Goal: Transaction & Acquisition: Purchase product/service

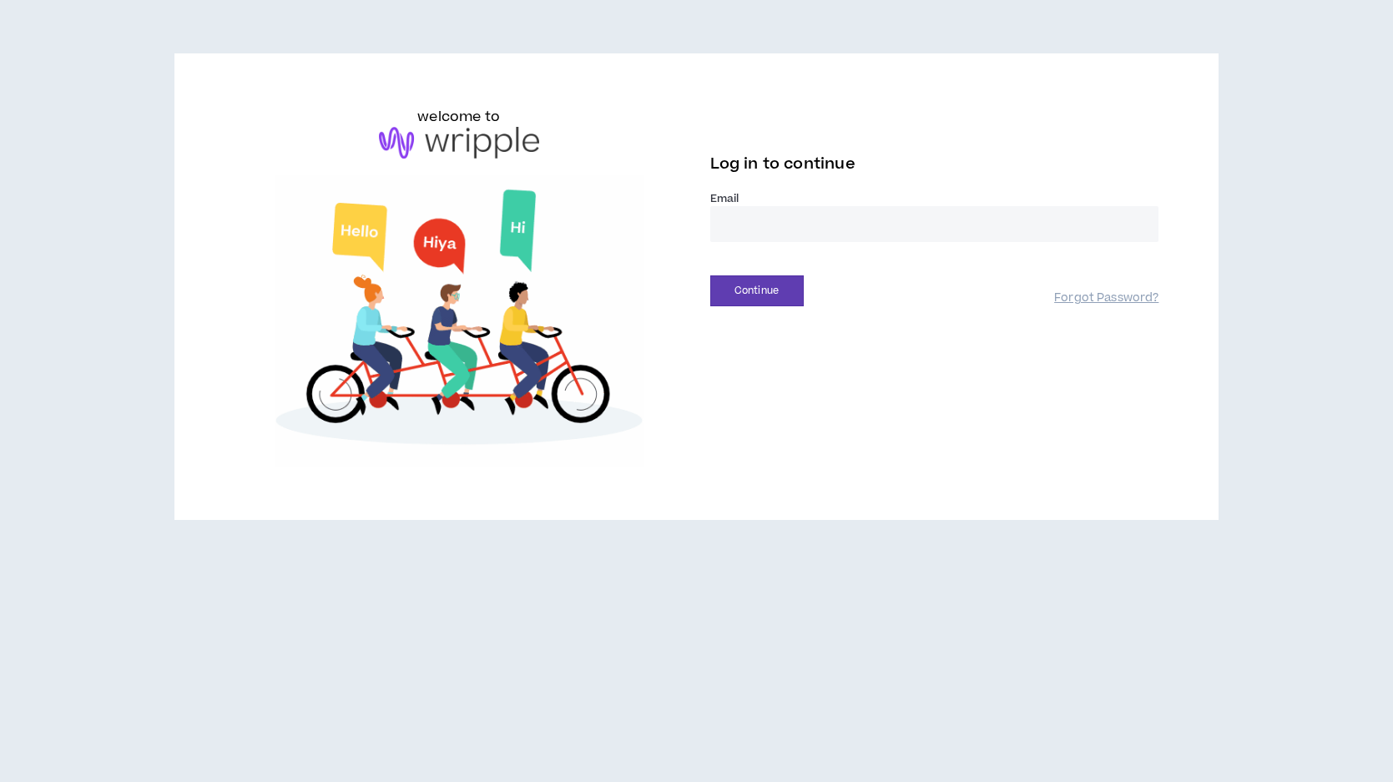
click at [750, 225] on input "email" at bounding box center [934, 224] width 449 height 36
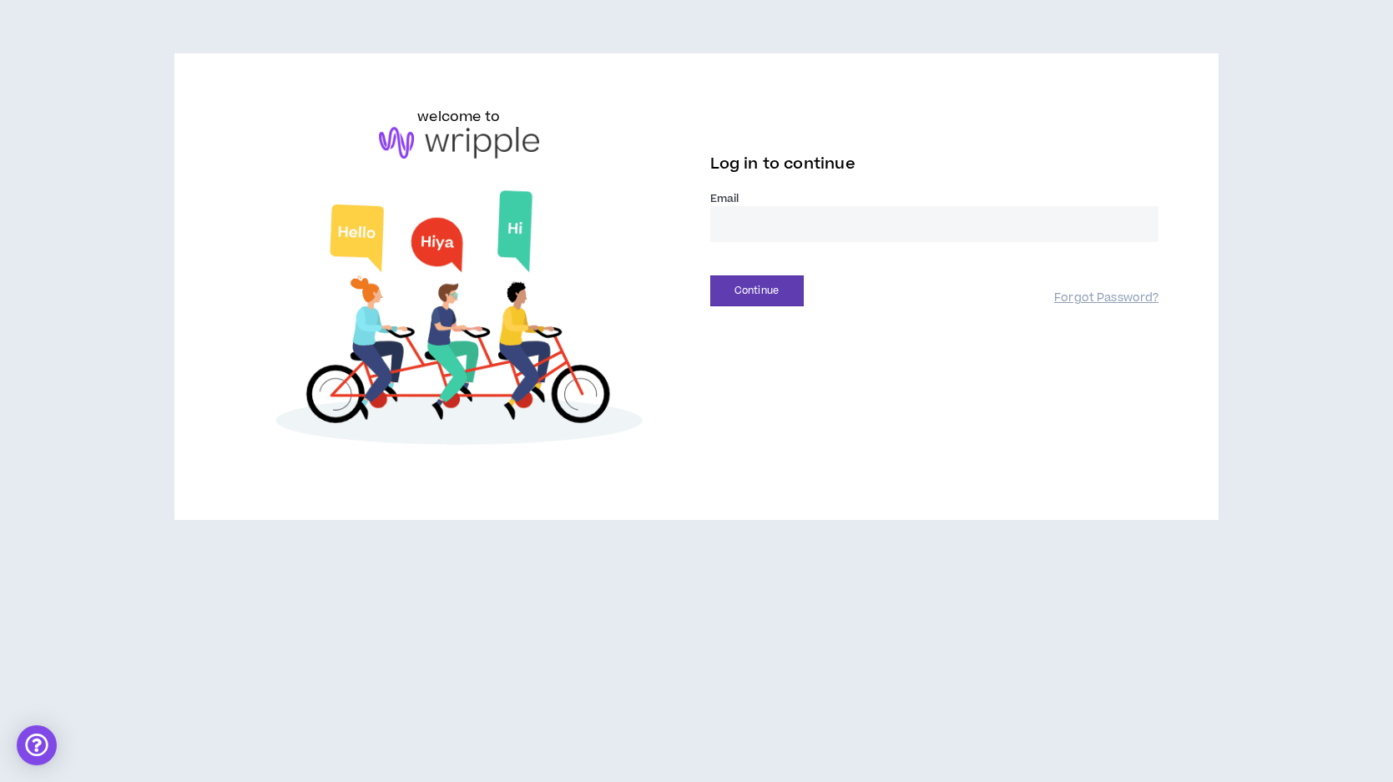
type input "**********"
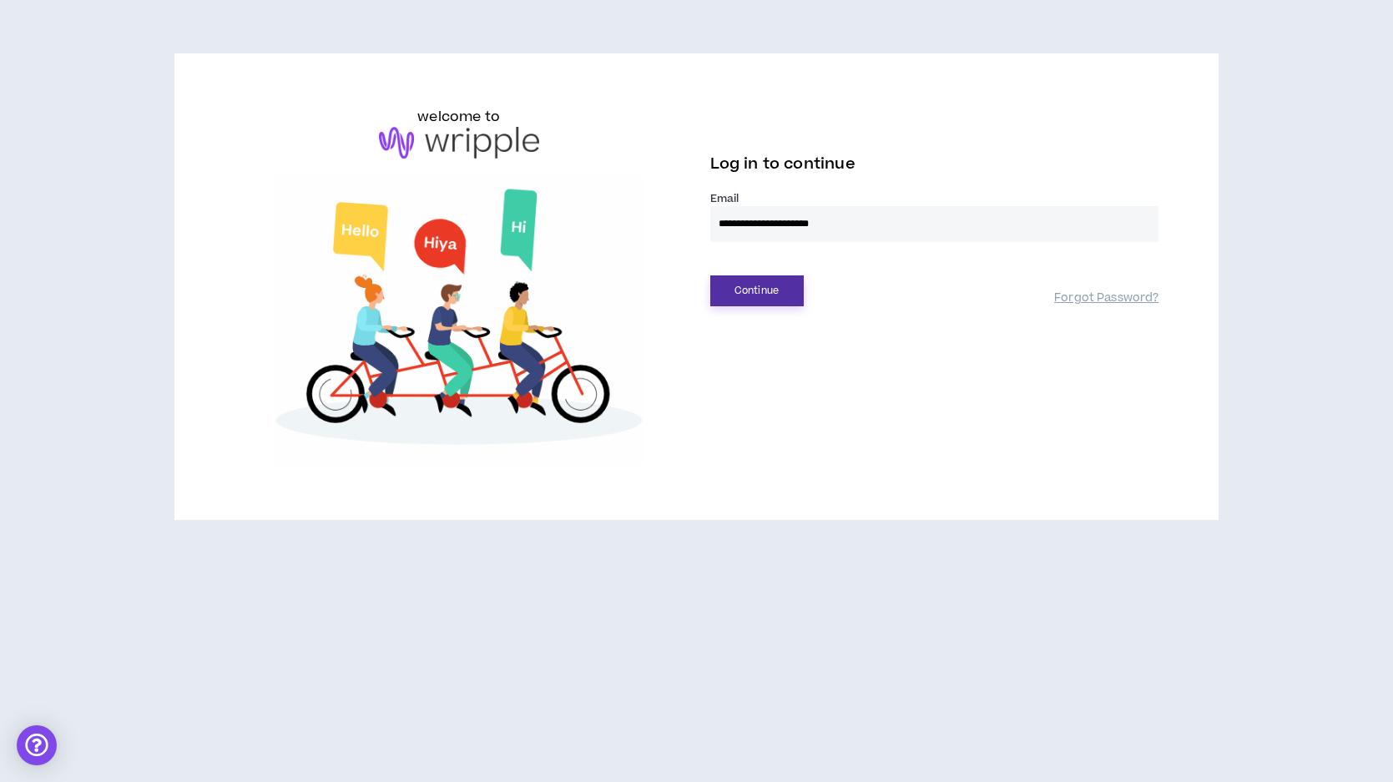
click at [760, 294] on button "Continue" at bounding box center [756, 290] width 93 height 31
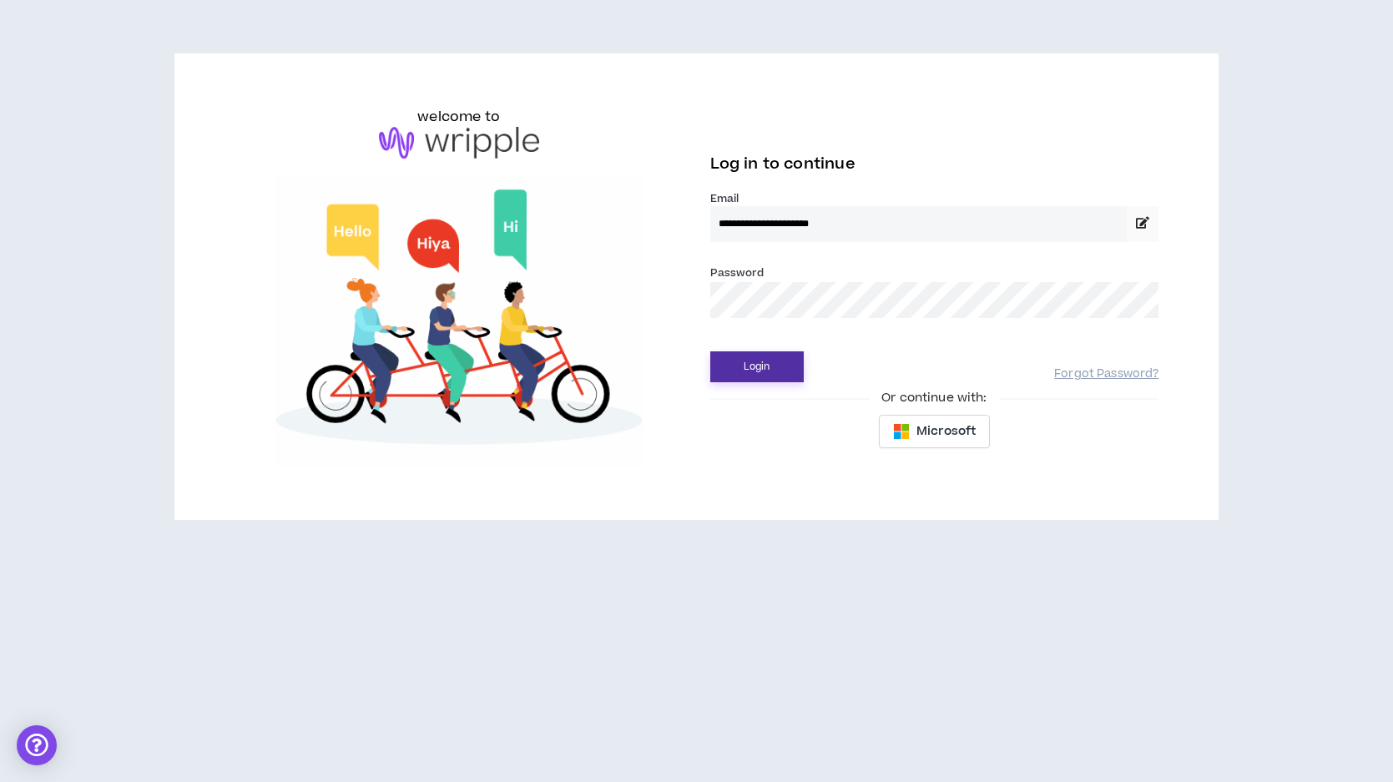
click at [761, 368] on button "Login" at bounding box center [756, 366] width 93 height 31
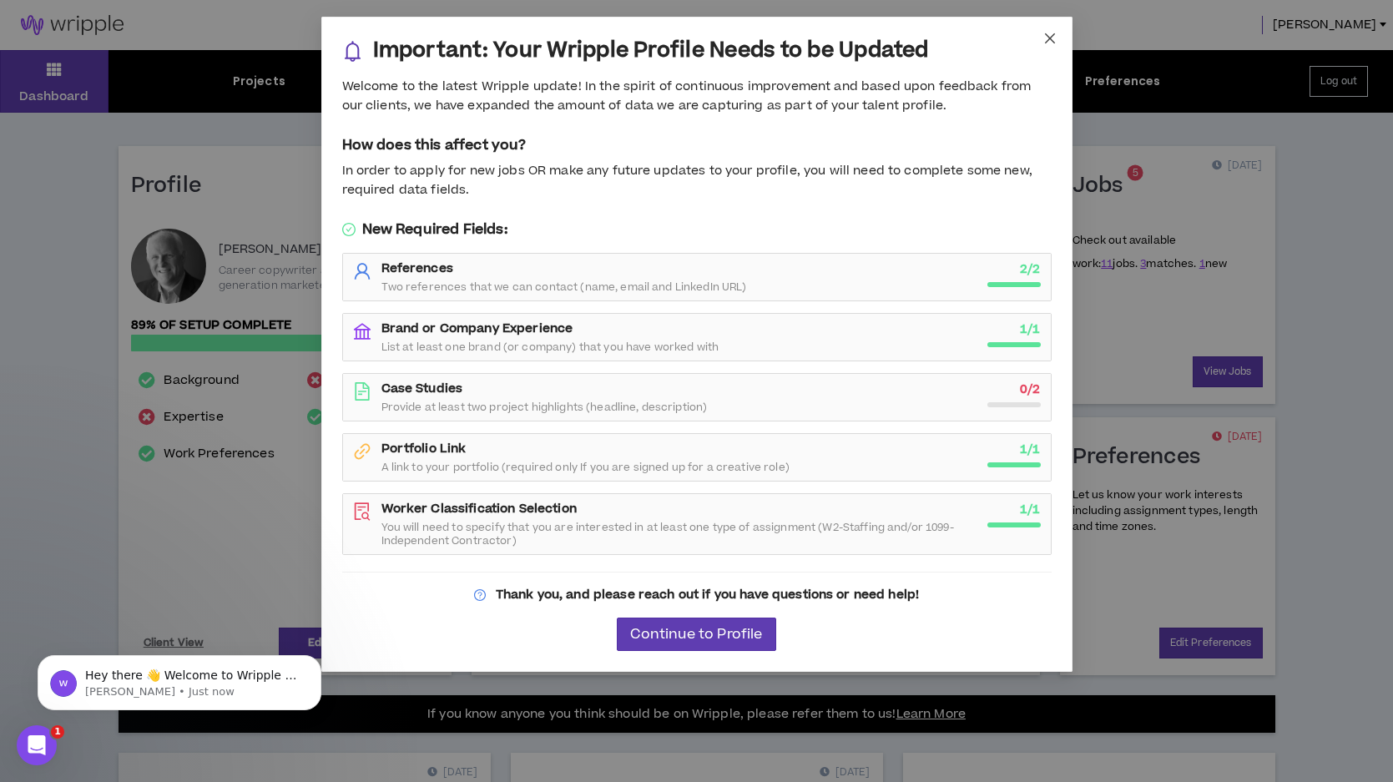
click at [1049, 41] on icon "close" at bounding box center [1049, 38] width 13 height 13
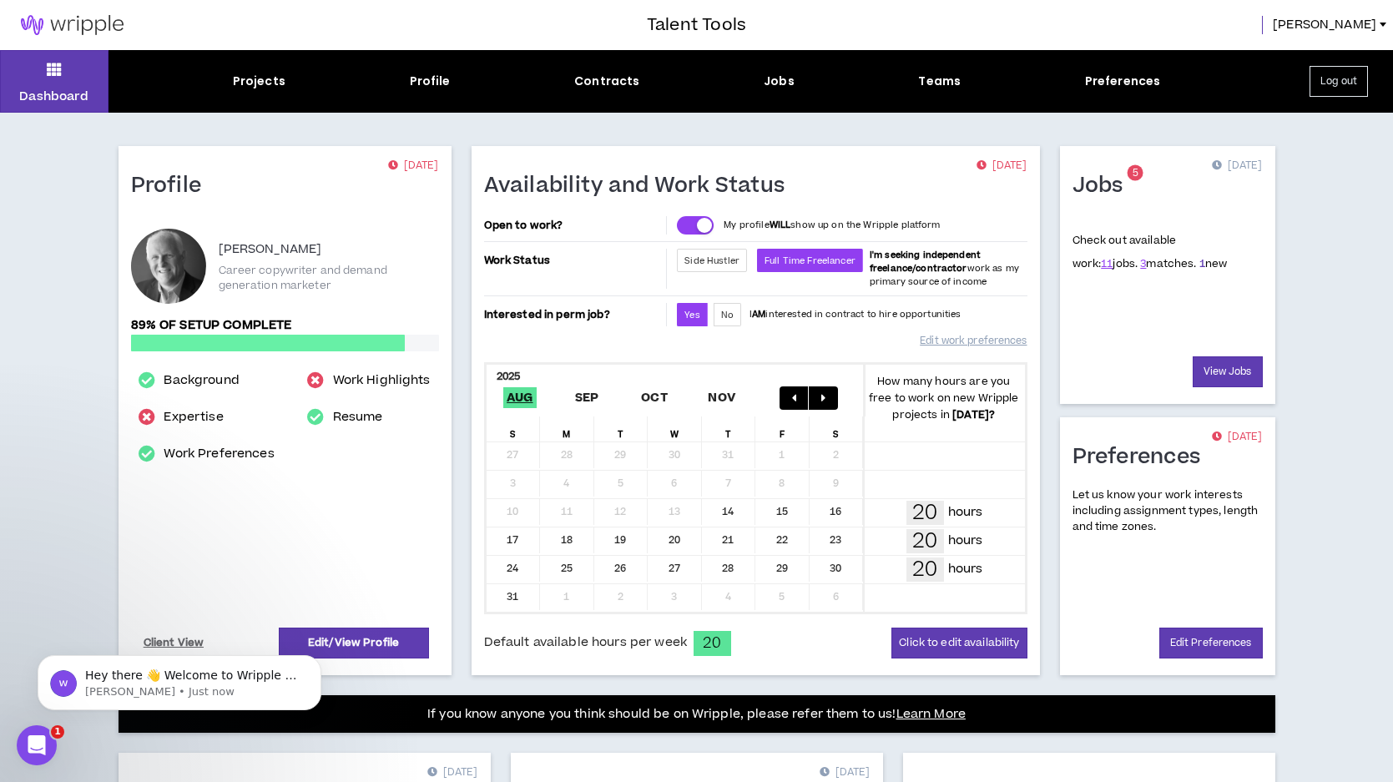
click at [1200, 263] on link "1" at bounding box center [1203, 263] width 6 height 15
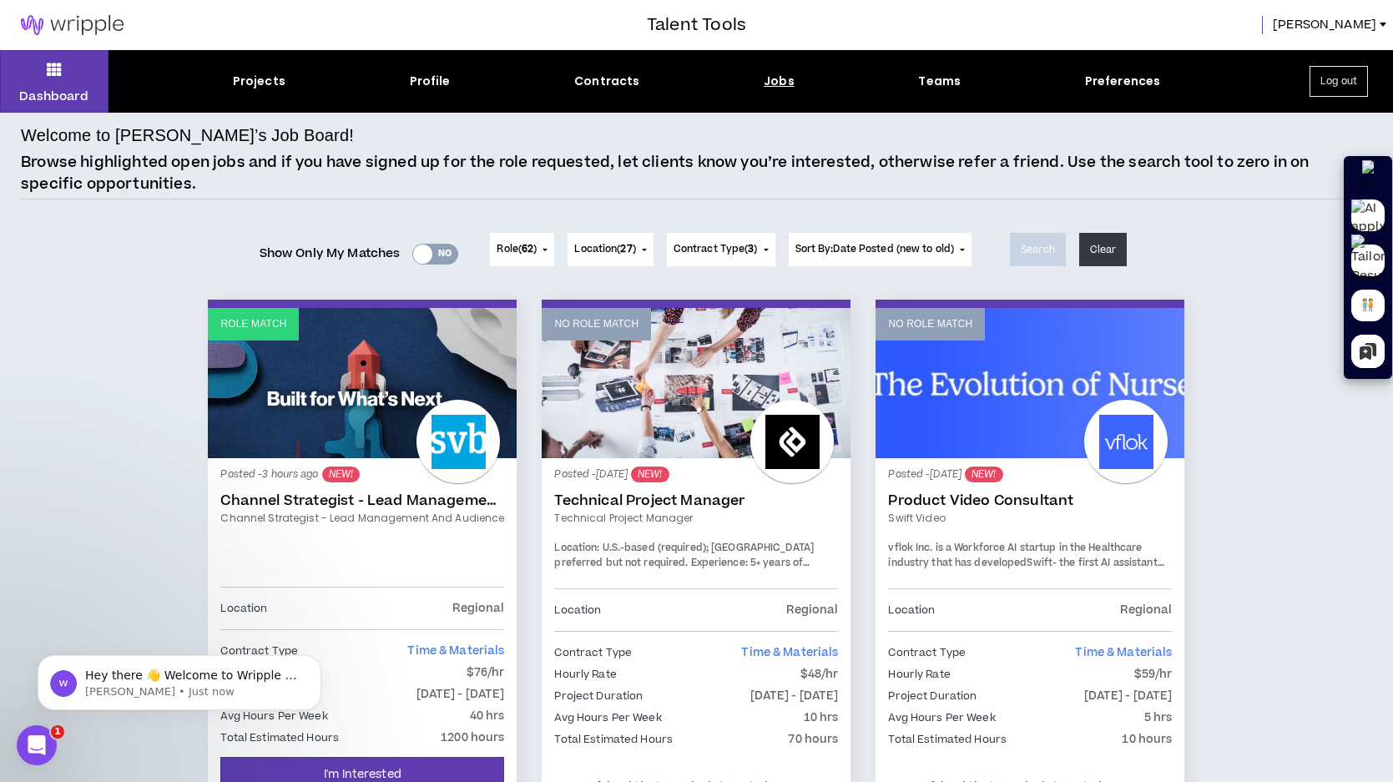
click at [289, 500] on link "Channel Strategist - Lead Management and Audience" at bounding box center [362, 500] width 284 height 17
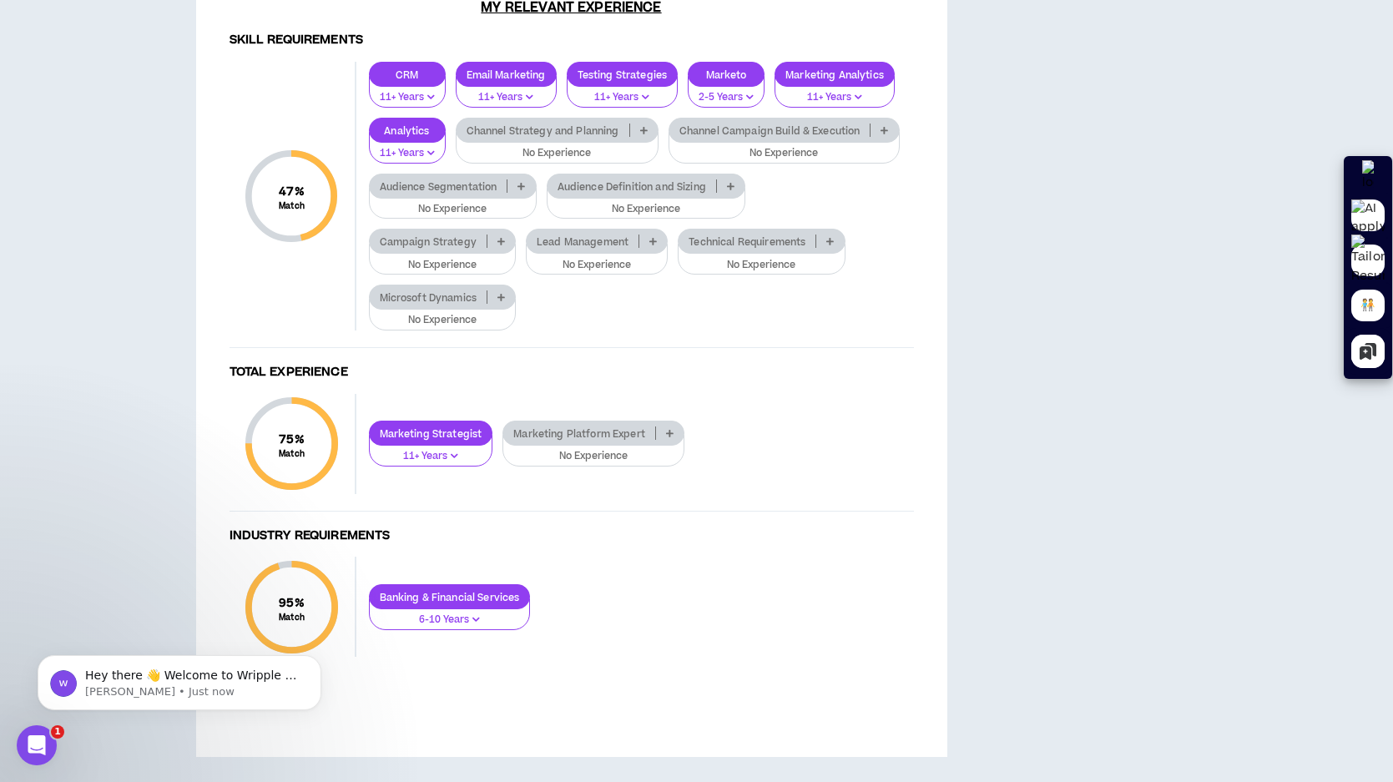
scroll to position [1804, 0]
click at [644, 134] on icon at bounding box center [644, 130] width 8 height 8
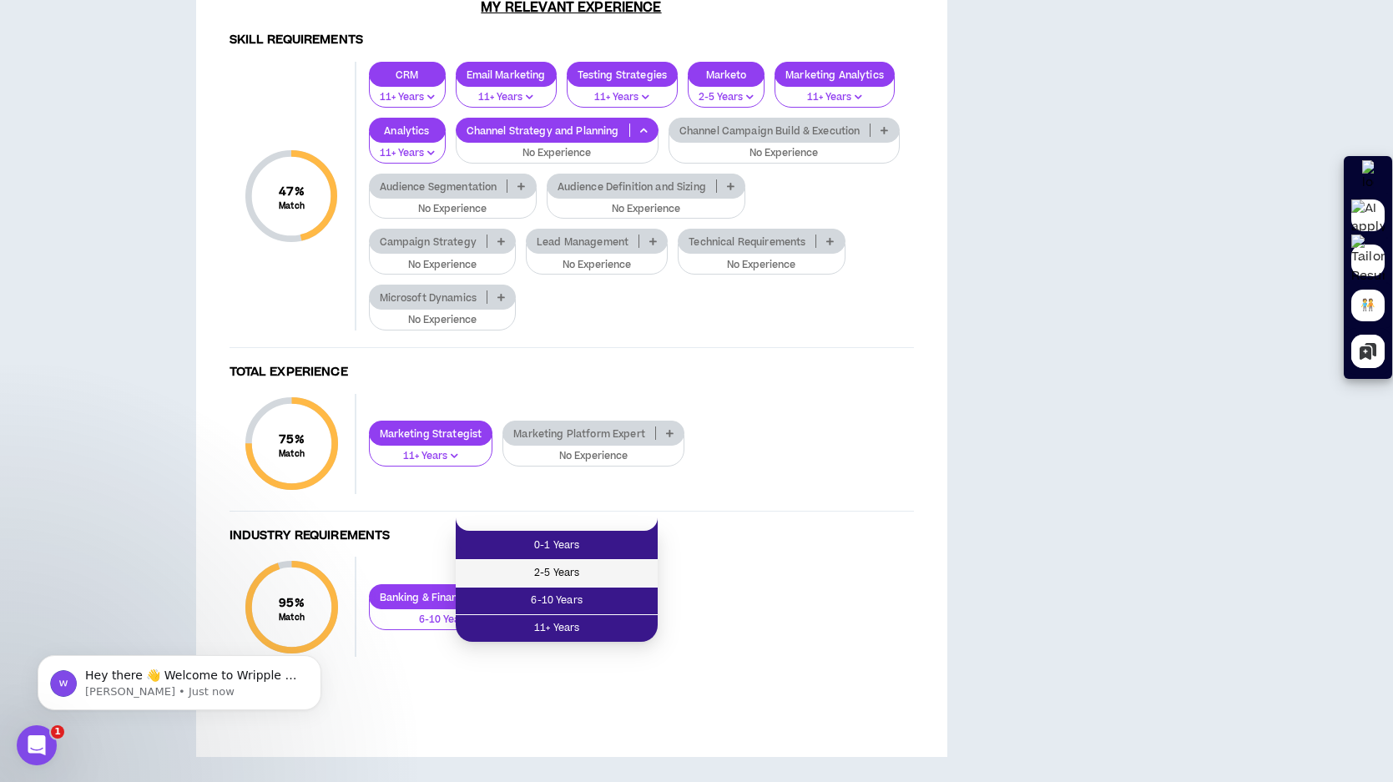
click at [603, 564] on span "2-5 Years" at bounding box center [557, 573] width 182 height 18
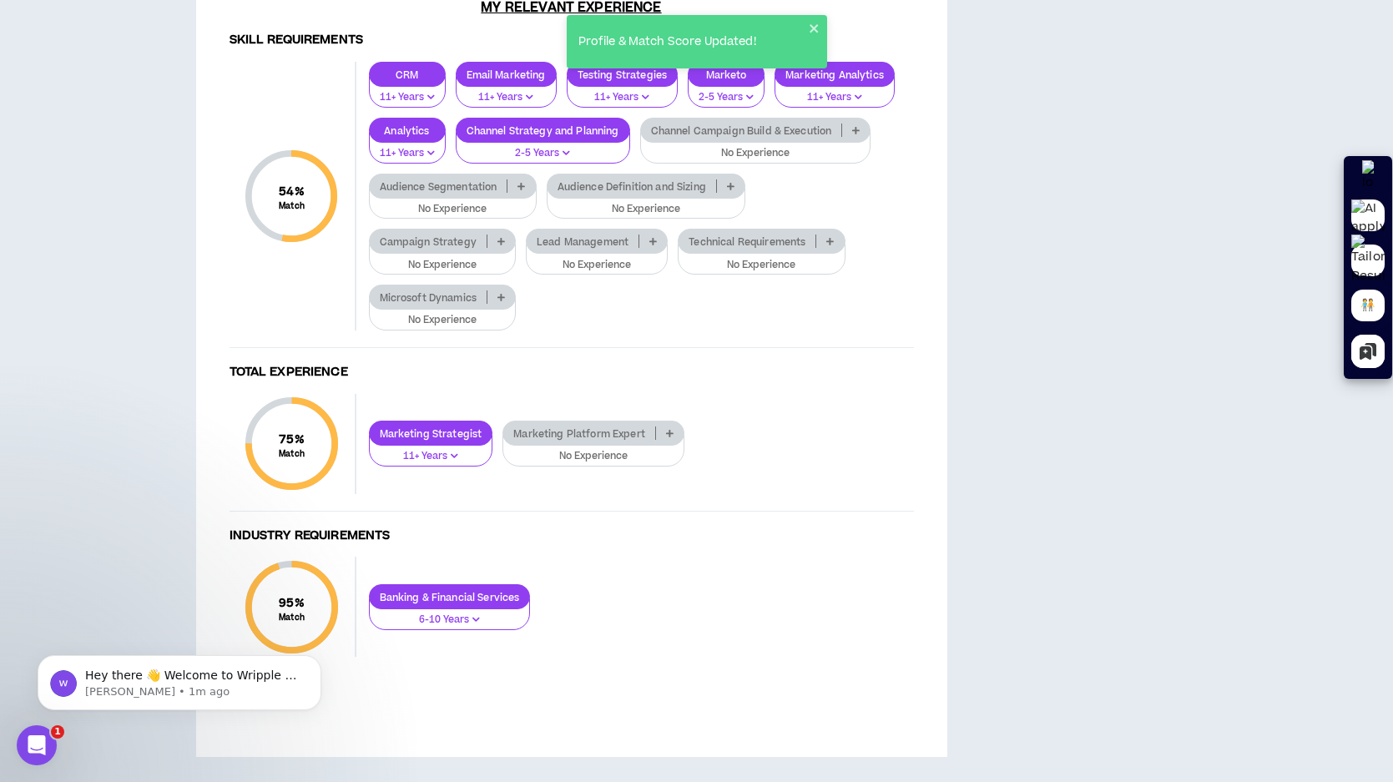
click at [516, 193] on p at bounding box center [522, 185] width 28 height 13
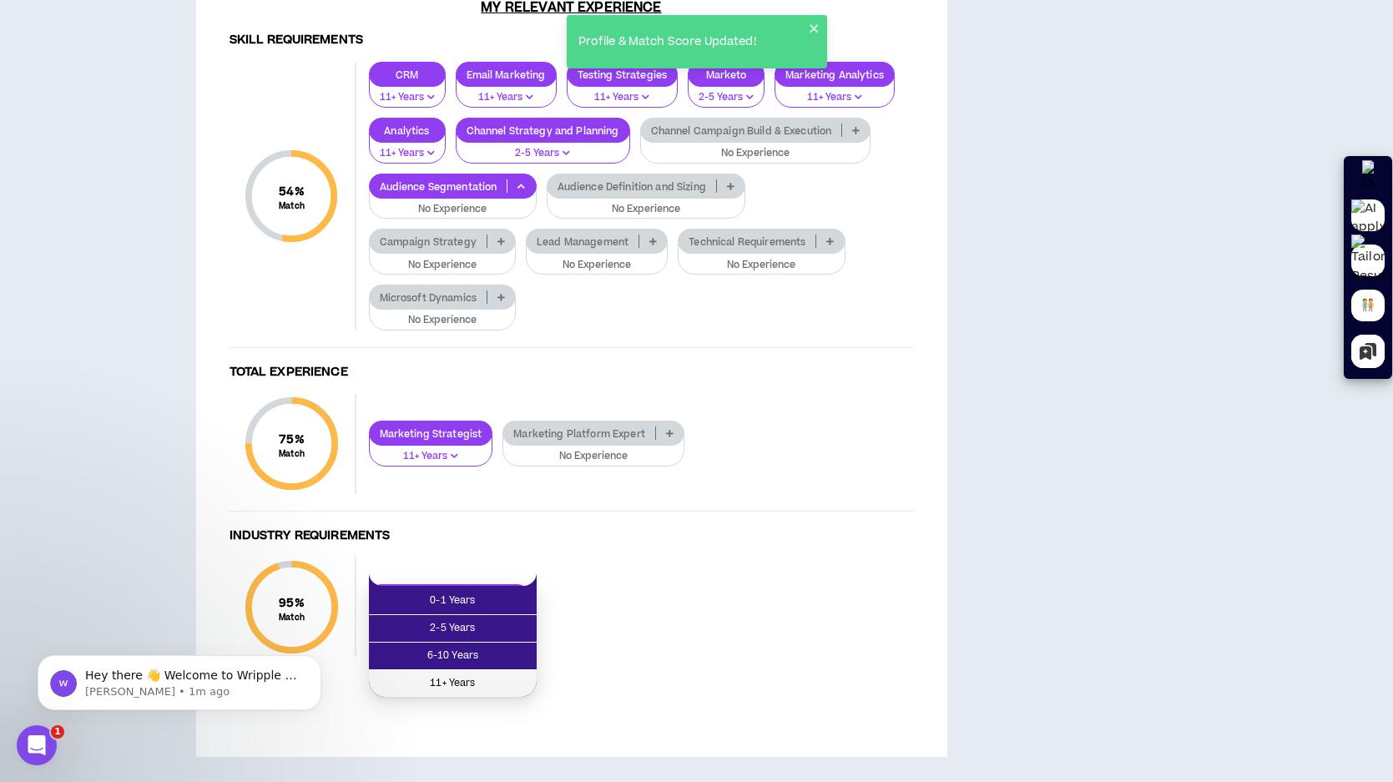
click at [499, 674] on span "11+ Years" at bounding box center [453, 683] width 148 height 18
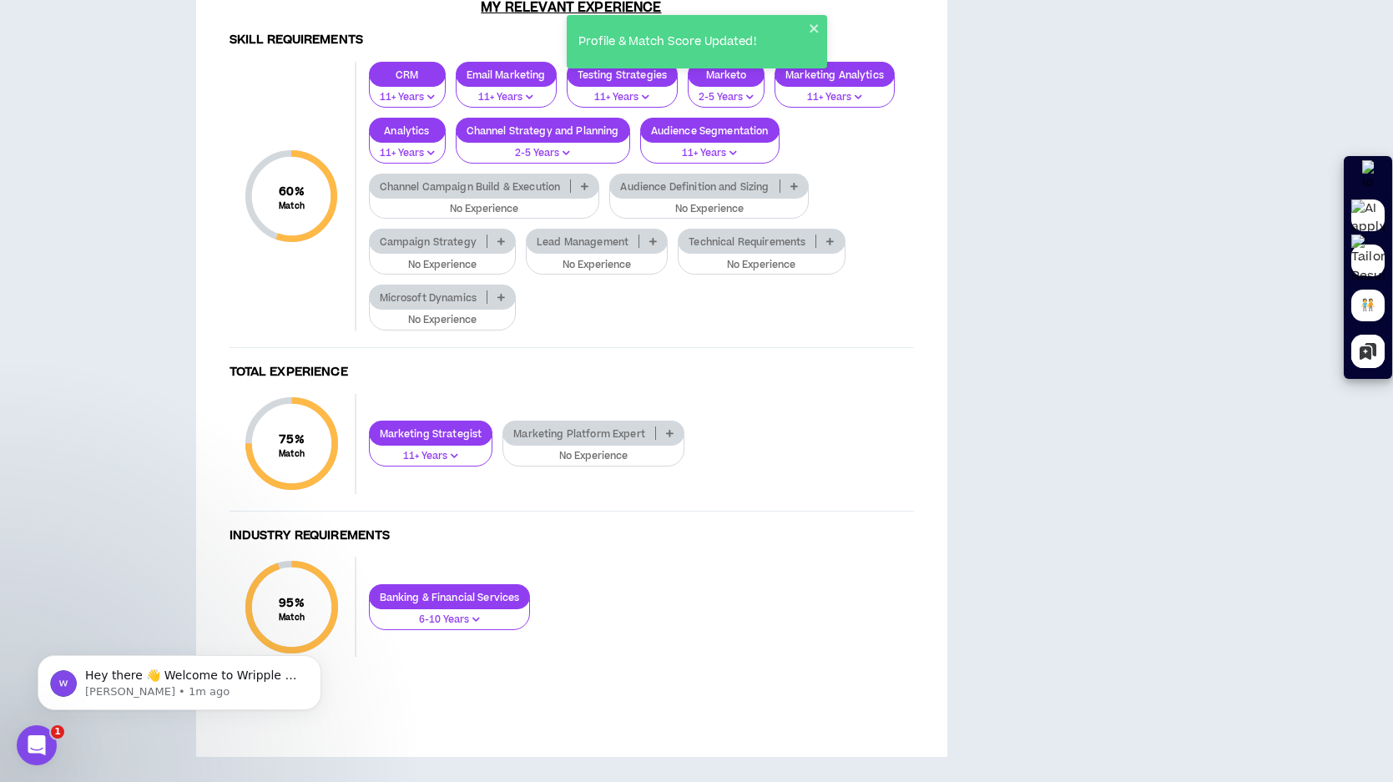
click at [795, 190] on icon at bounding box center [795, 186] width 8 height 8
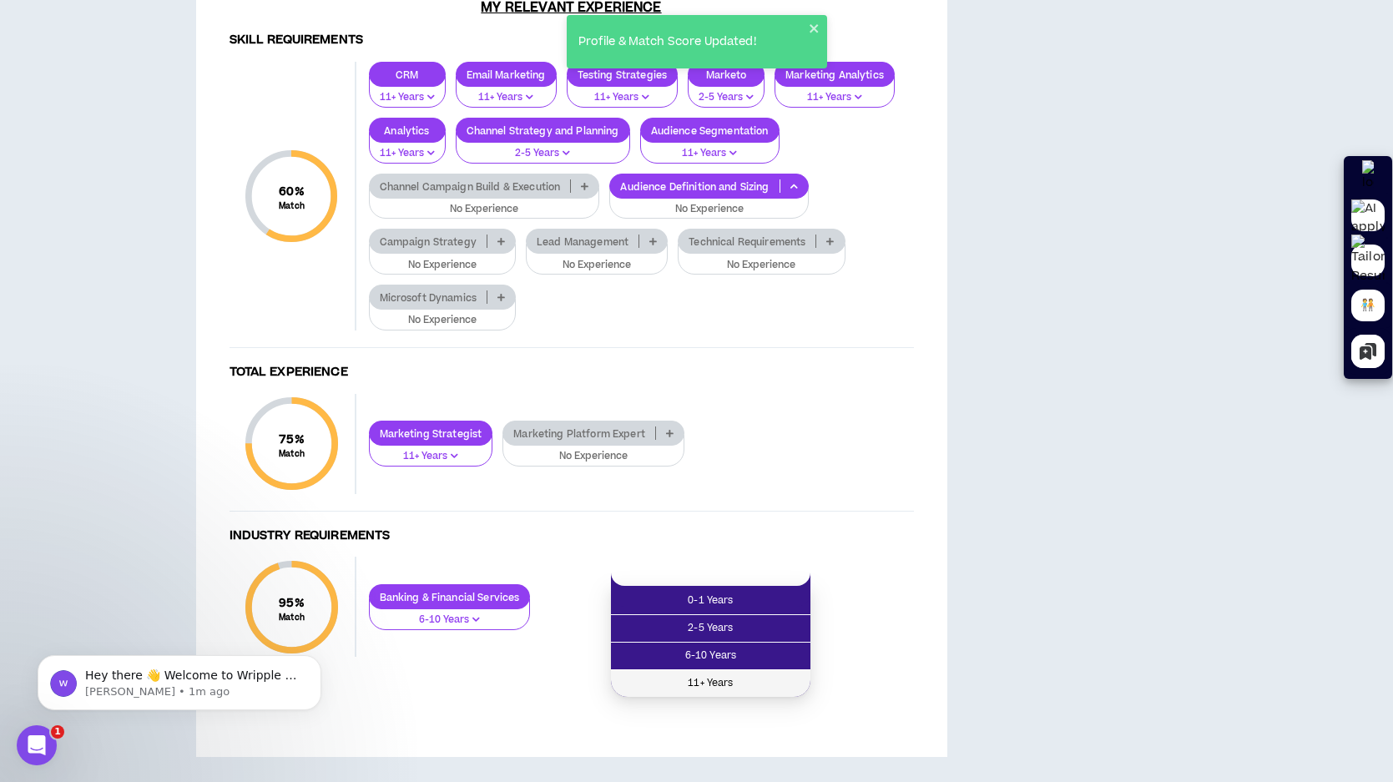
click at [752, 674] on span "11+ Years" at bounding box center [710, 683] width 179 height 18
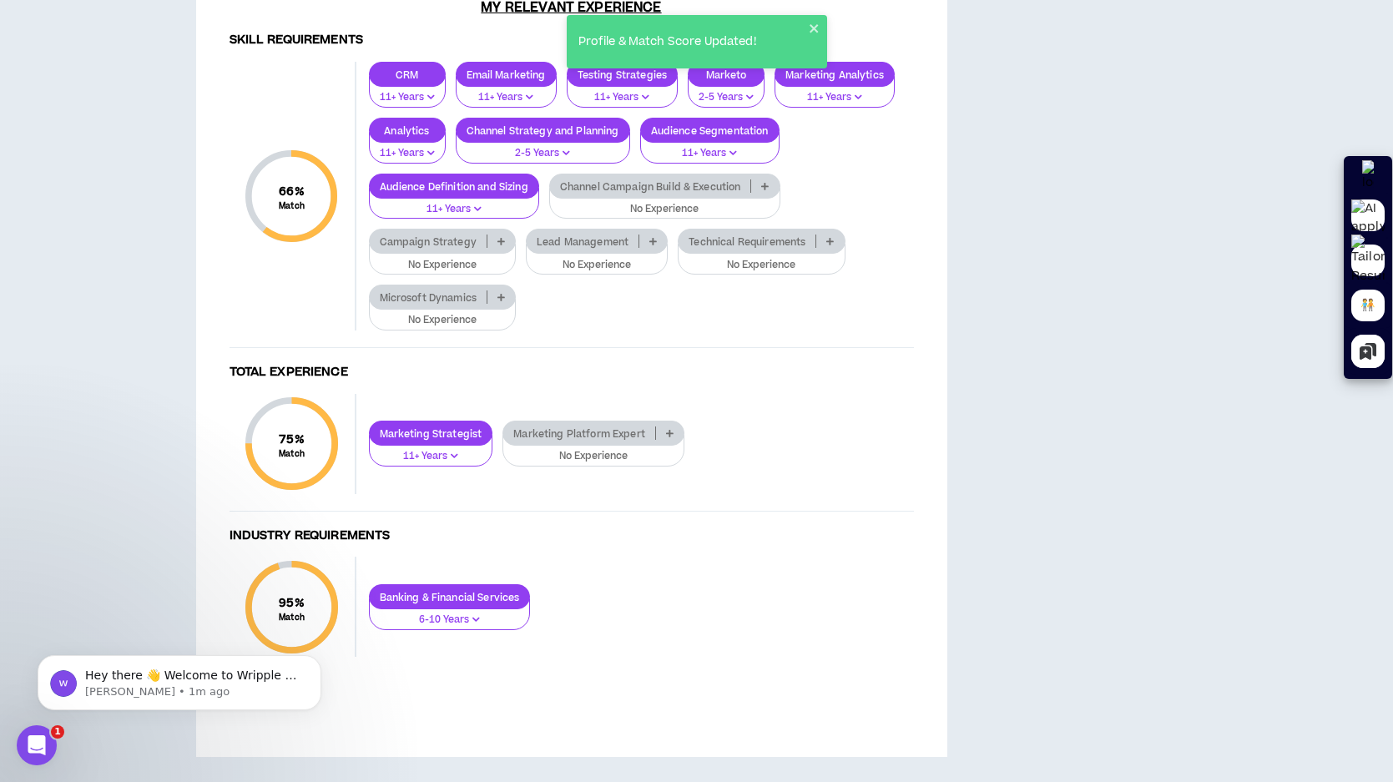
click at [498, 245] on icon at bounding box center [502, 241] width 8 height 8
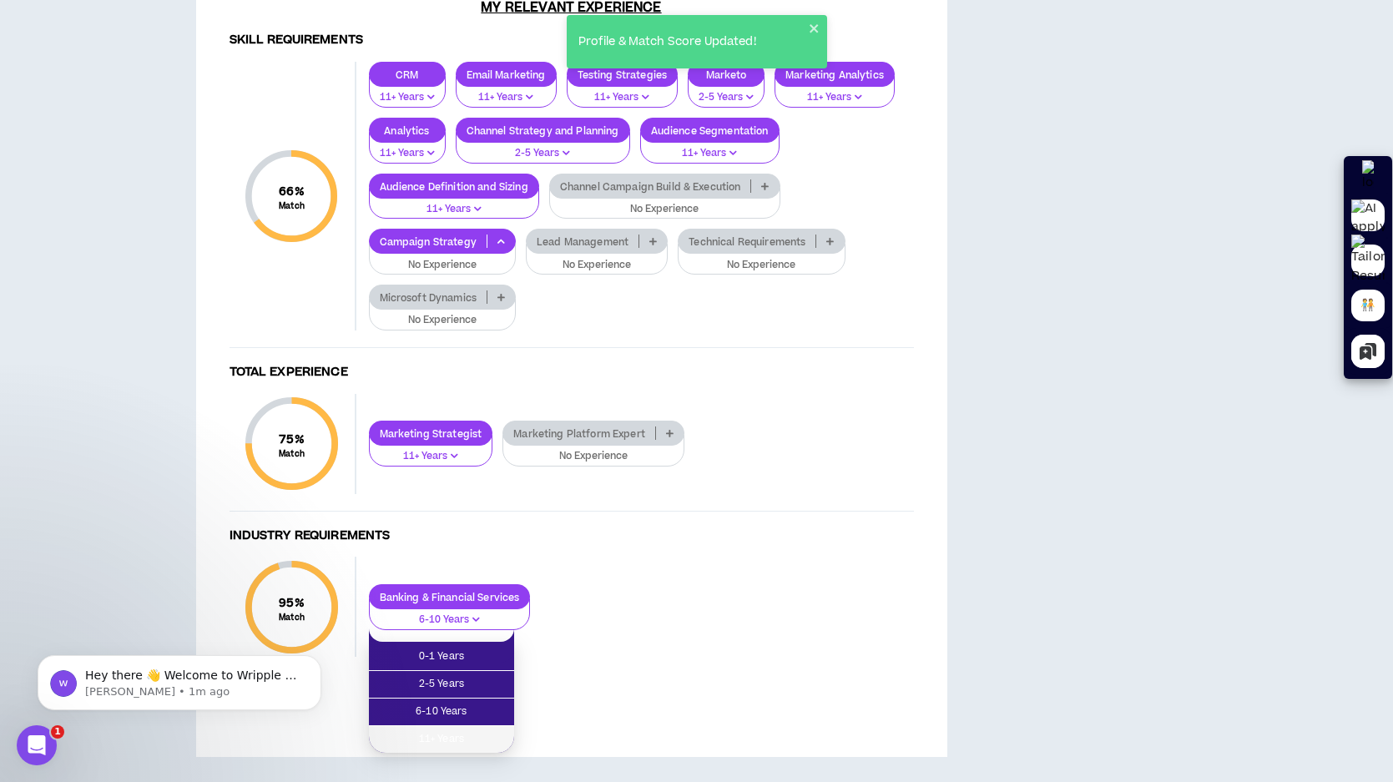
click at [452, 730] on span "11+ Years" at bounding box center [441, 739] width 125 height 18
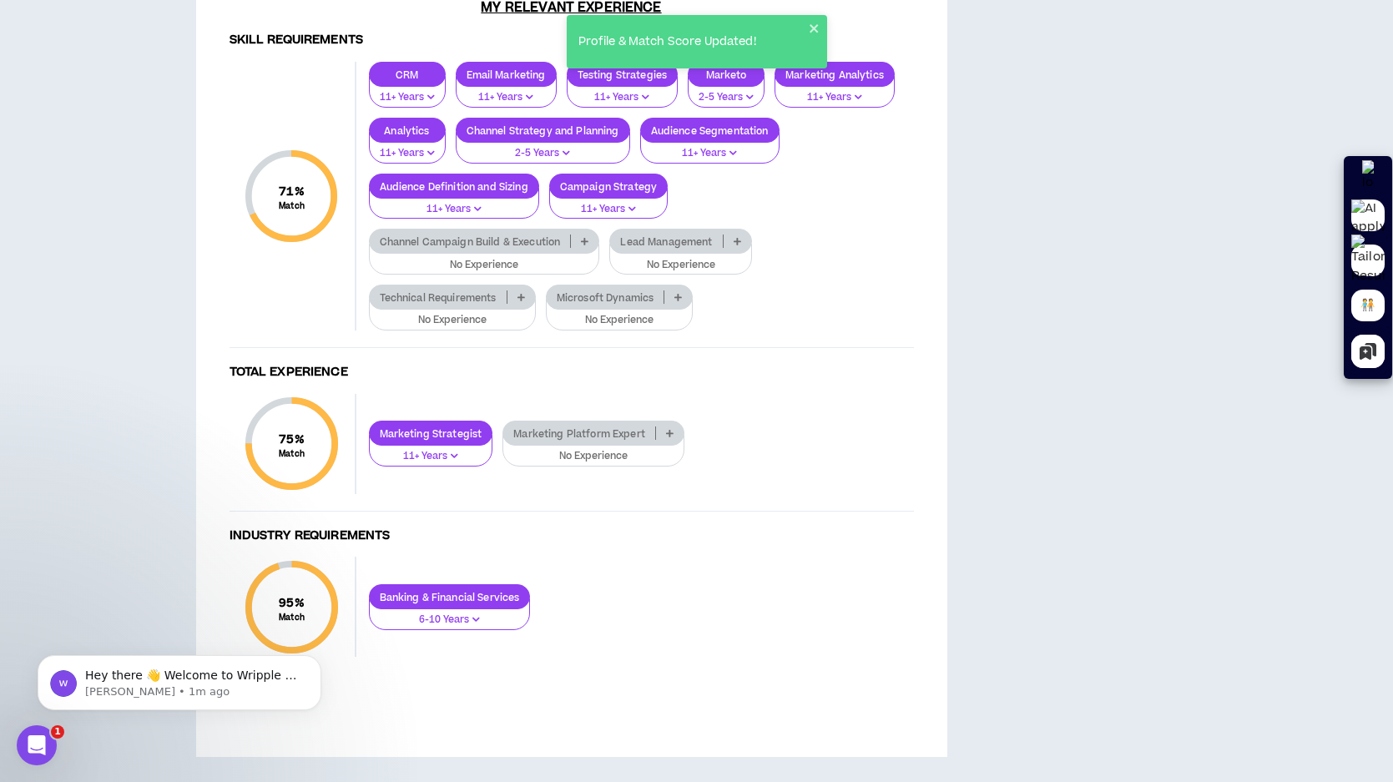
click at [740, 245] on icon at bounding box center [738, 241] width 8 height 8
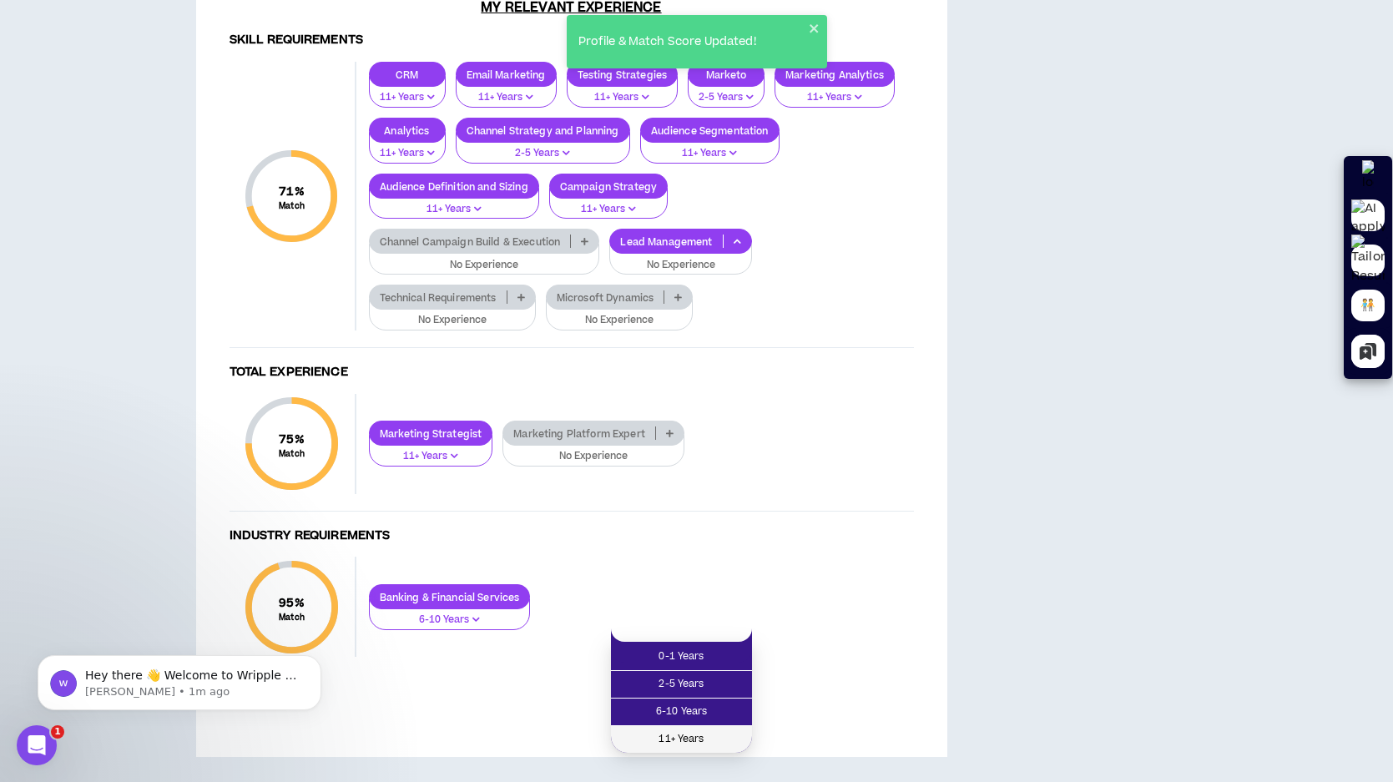
click at [712, 730] on span "11+ Years" at bounding box center [681, 739] width 121 height 18
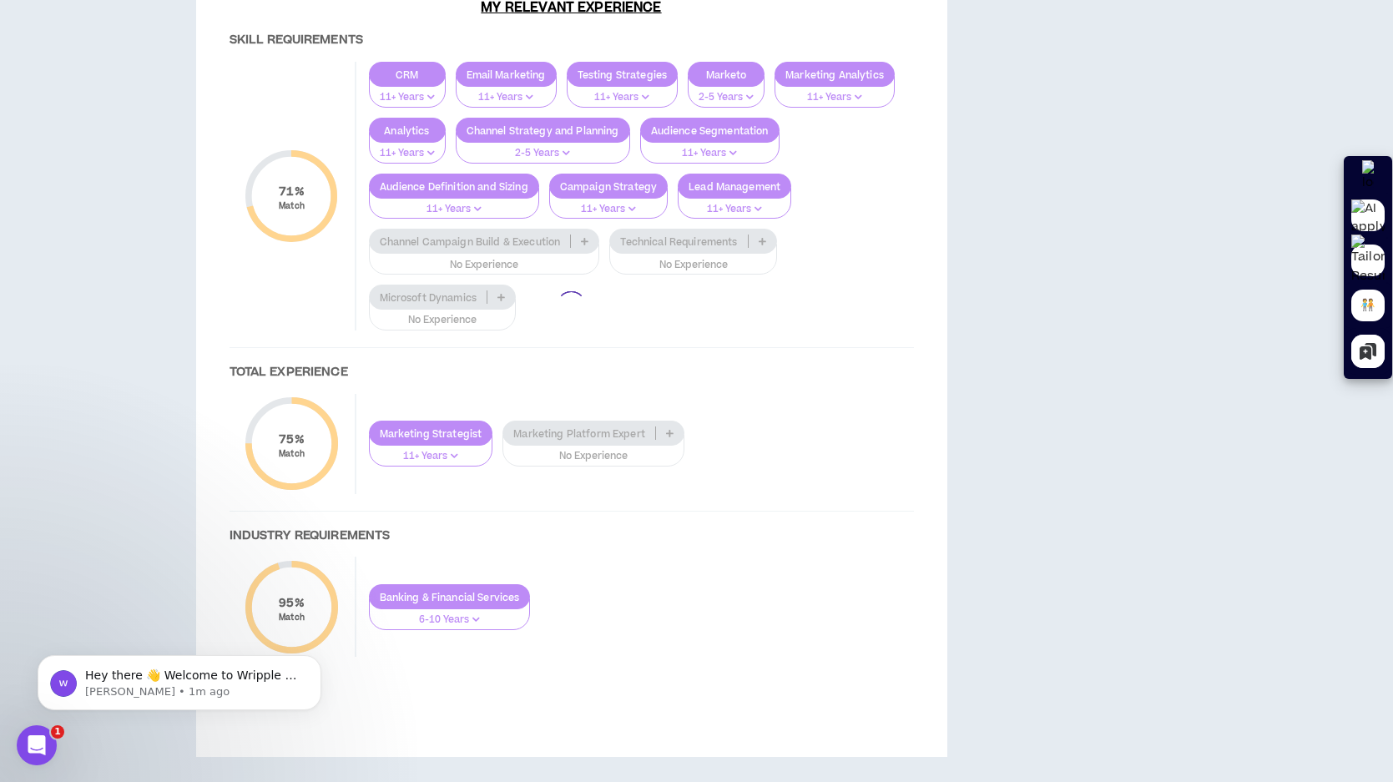
scroll to position [1962, 0]
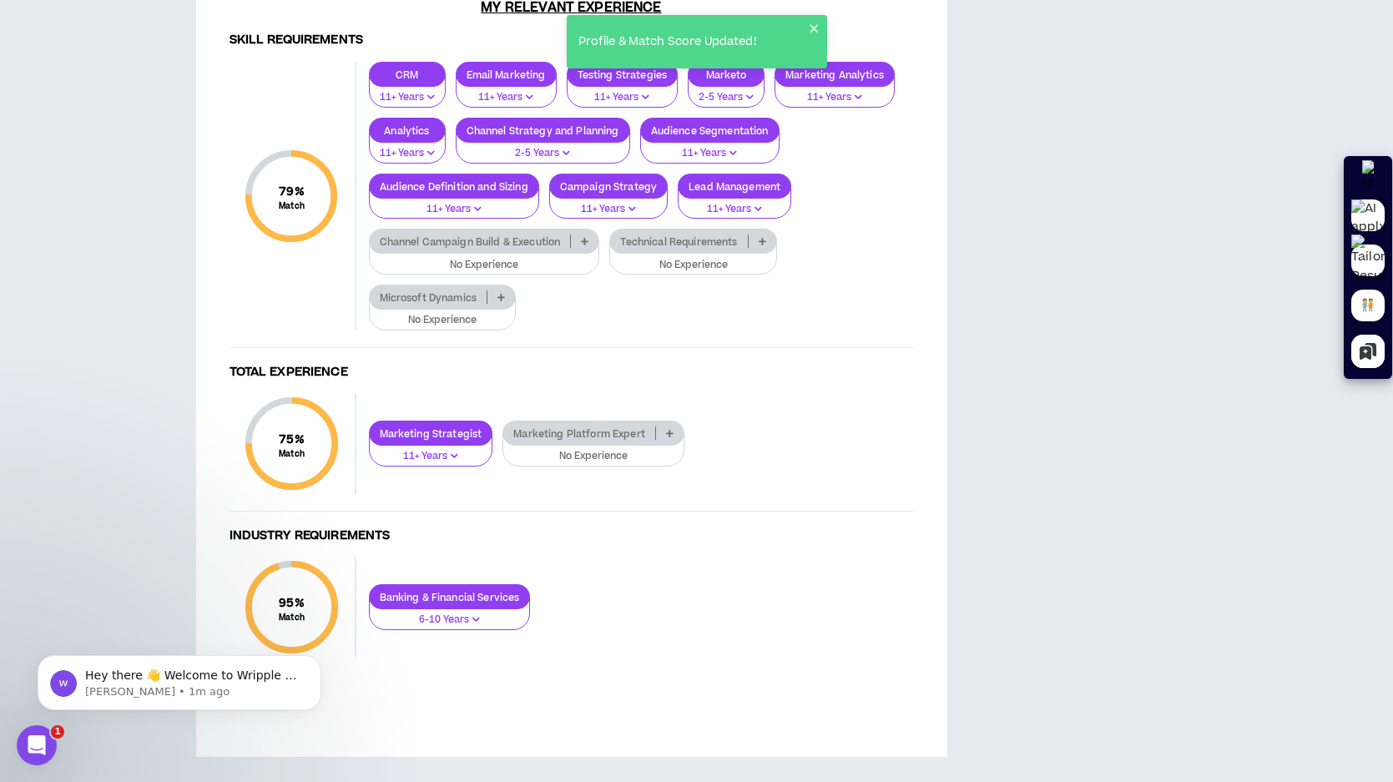
click at [669, 433] on icon at bounding box center [670, 433] width 8 height 8
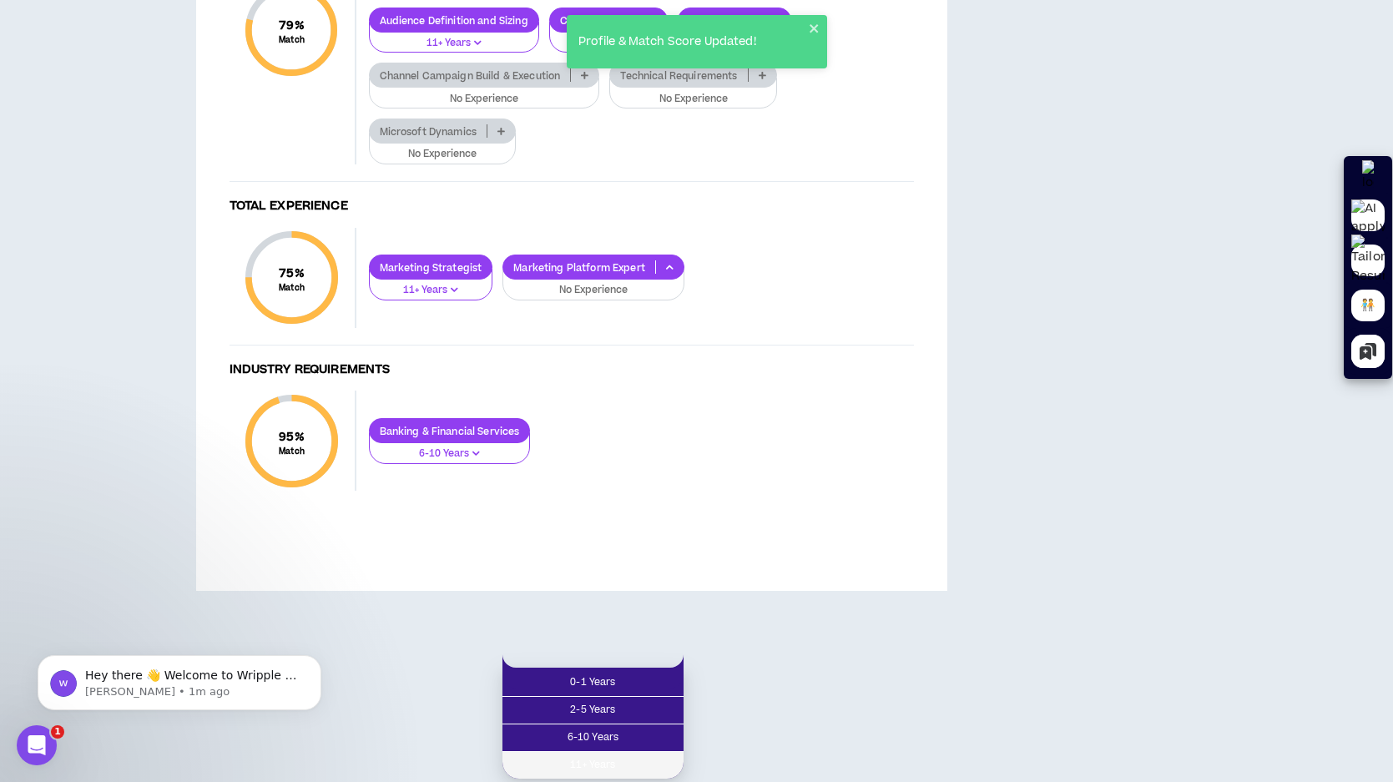
click at [638, 756] on span "11+ Years" at bounding box center [593, 765] width 161 height 18
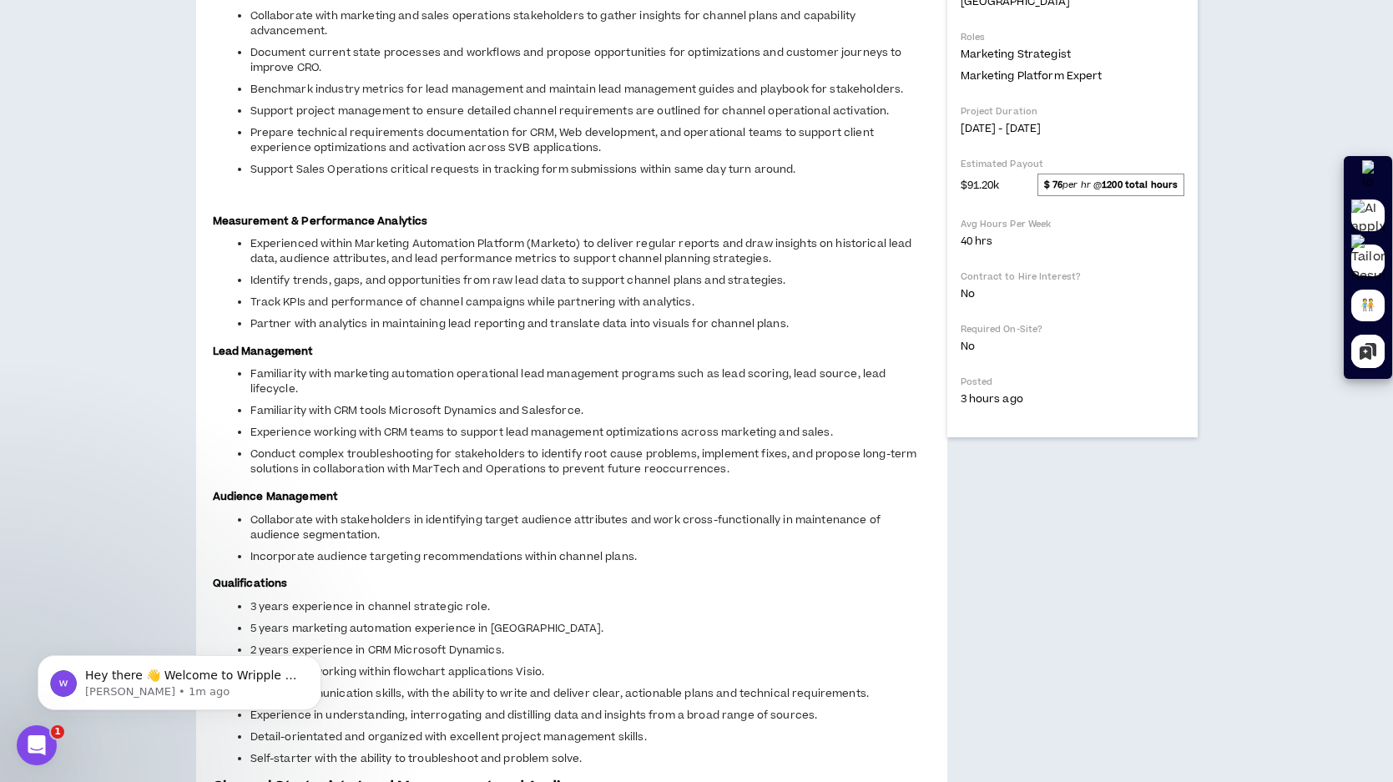
scroll to position [503, 0]
